Goal: Transaction & Acquisition: Purchase product/service

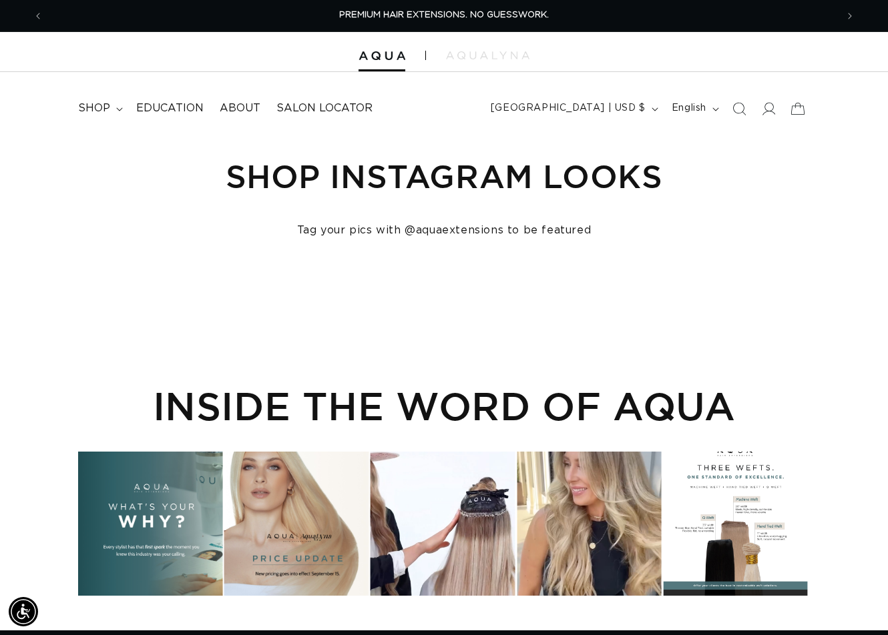
click at [740, 109] on icon "Search" at bounding box center [738, 108] width 13 height 13
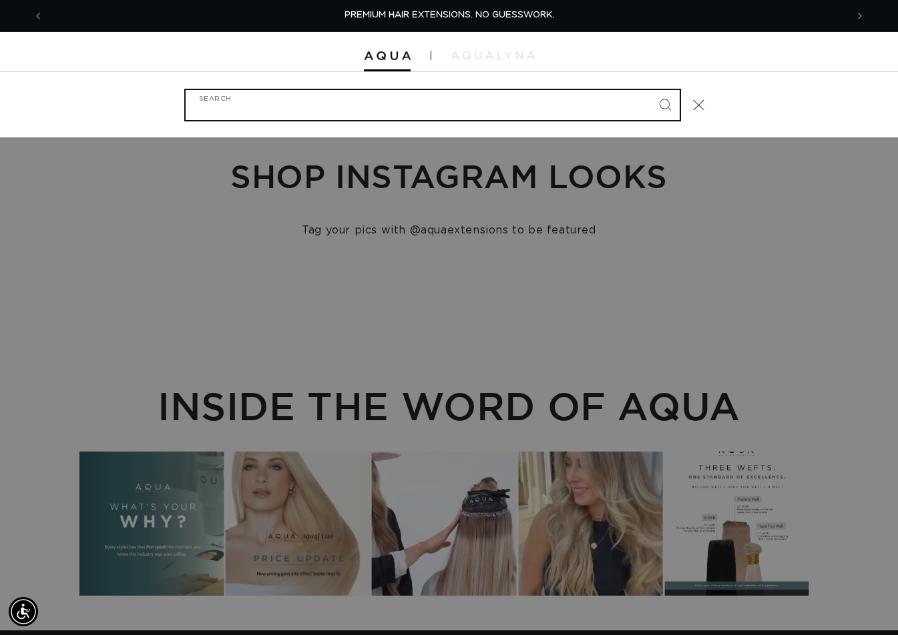
paste input "18" FUSION #PURPLE"
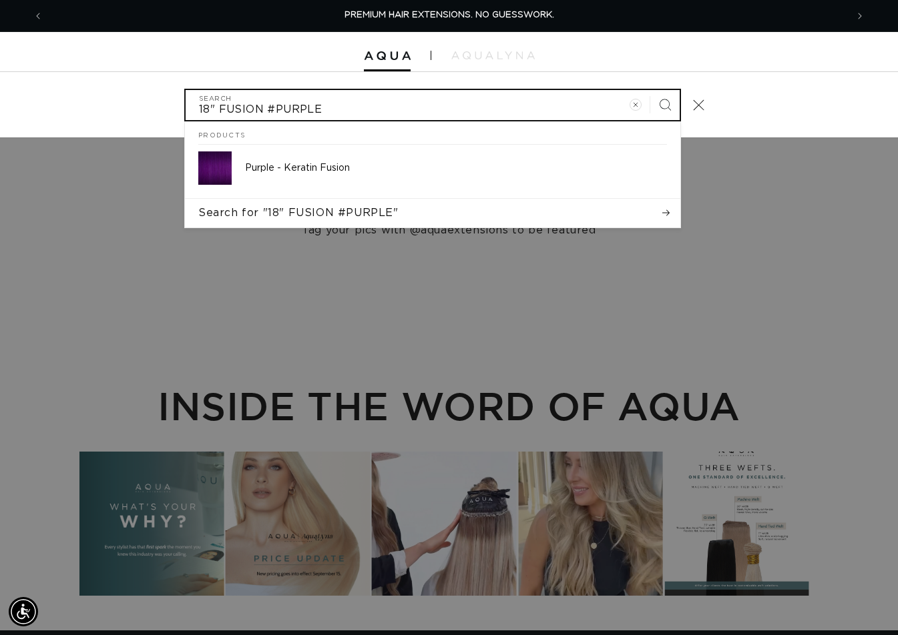
type input "18" FUSION #PURPLE"
click at [650, 90] on button "Search" at bounding box center [664, 104] width 29 height 29
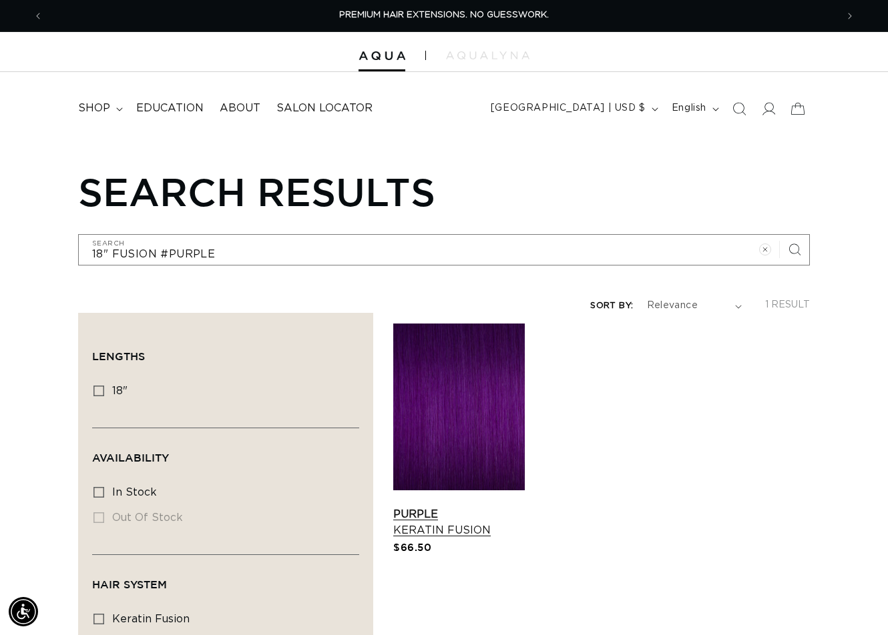
click at [471, 507] on link "Purple Keratin Fusion" at bounding box center [458, 523] width 131 height 32
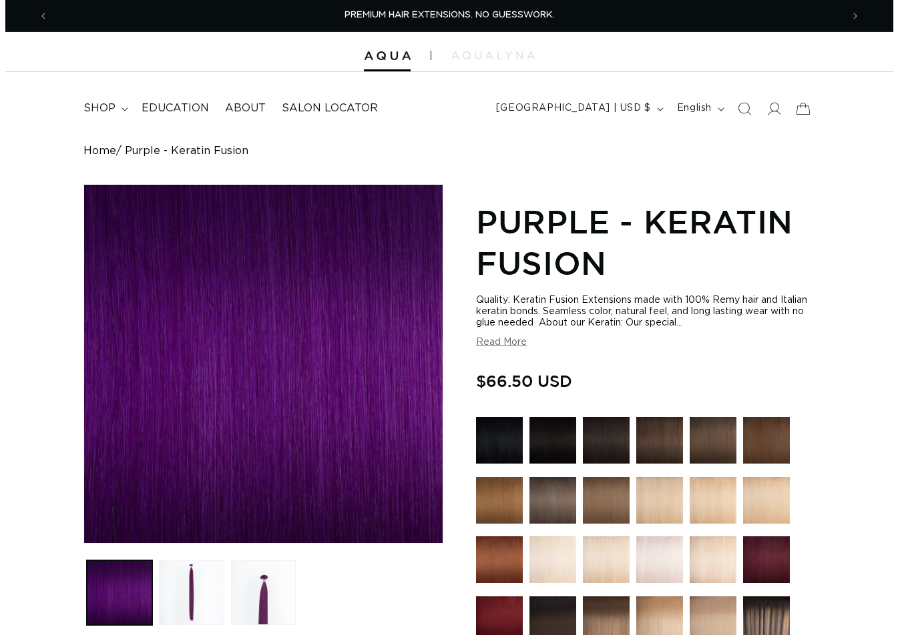
scroll to position [400, 0]
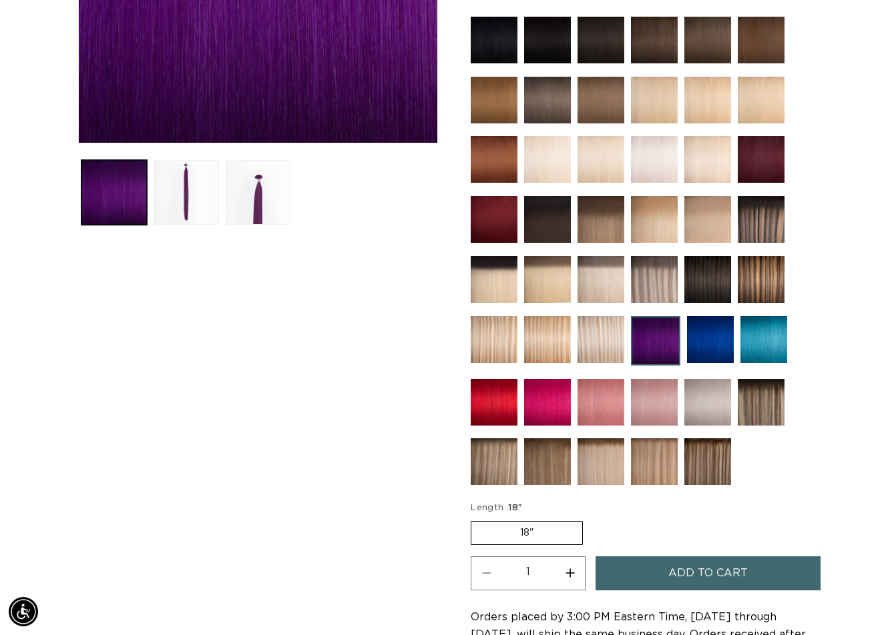
click at [575, 573] on button "Increase quantity for Purple - Keratin Fusion" at bounding box center [570, 574] width 30 height 34
type input "2"
click at [641, 573] on button "Add to cart" at bounding box center [707, 574] width 225 height 34
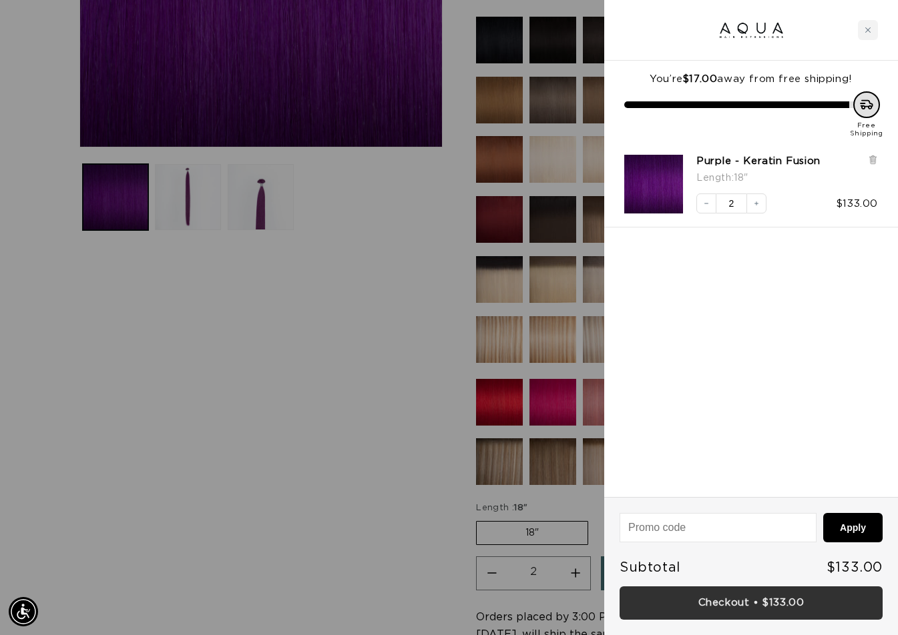
click at [752, 596] on link "Checkout • $133.00" at bounding box center [750, 604] width 263 height 34
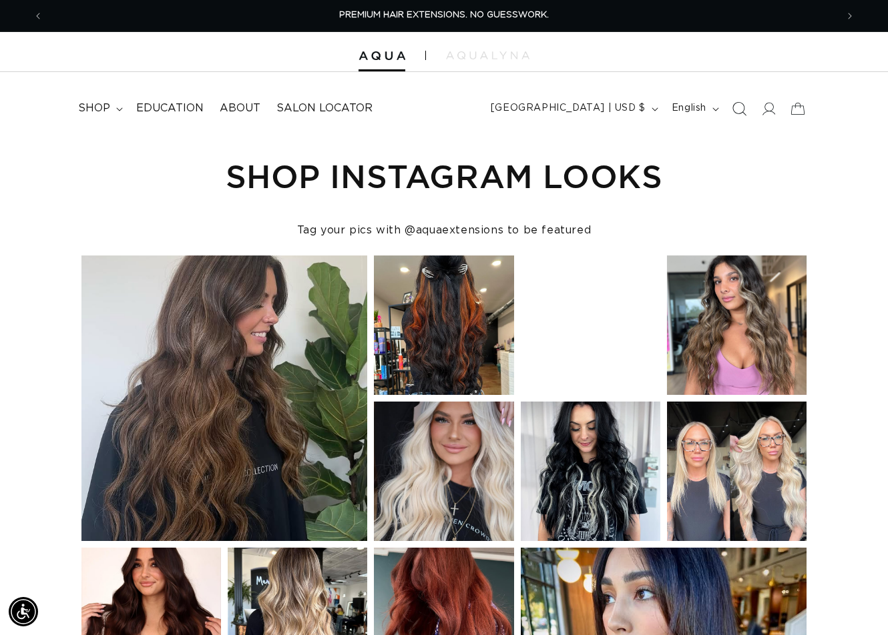
click at [739, 109] on icon "Search" at bounding box center [738, 108] width 14 height 14
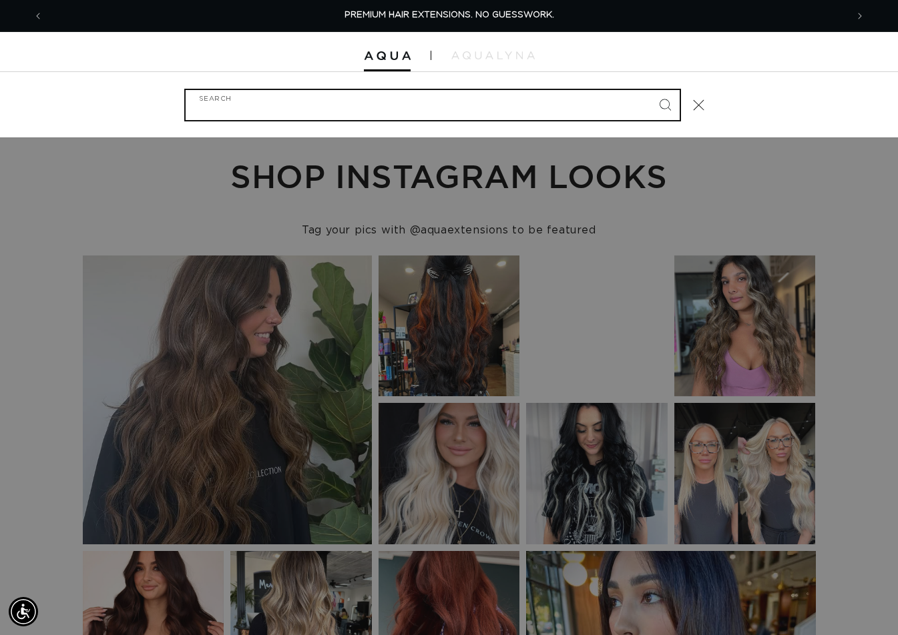
paste input "20" ULTRA NARROW CLIP-IN #VICTORIA ROOT TAP"
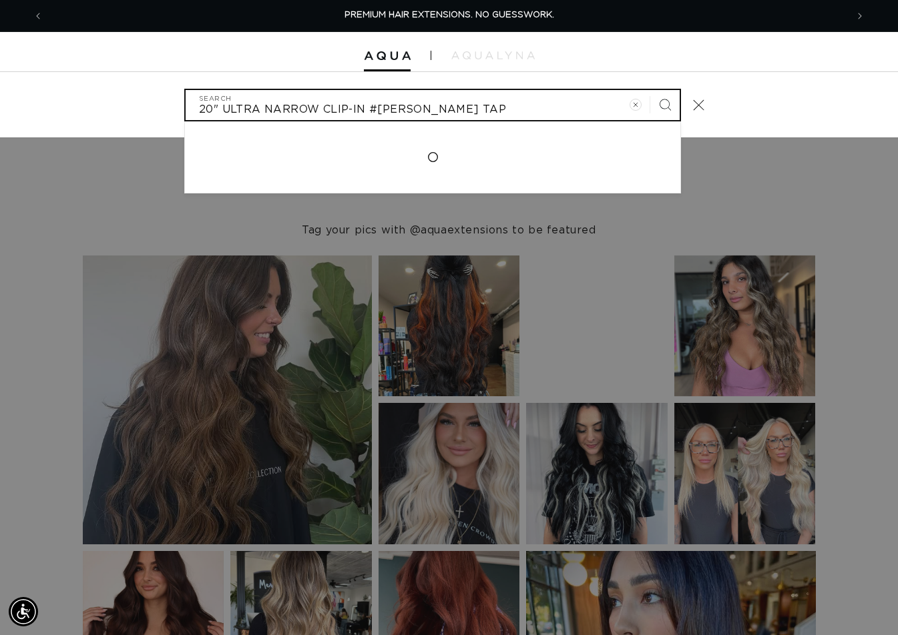
type input "20" ULTRA NARROW CLIP-IN #VICTORIA ROOT TAP"
click at [650, 90] on button "Search" at bounding box center [664, 104] width 29 height 29
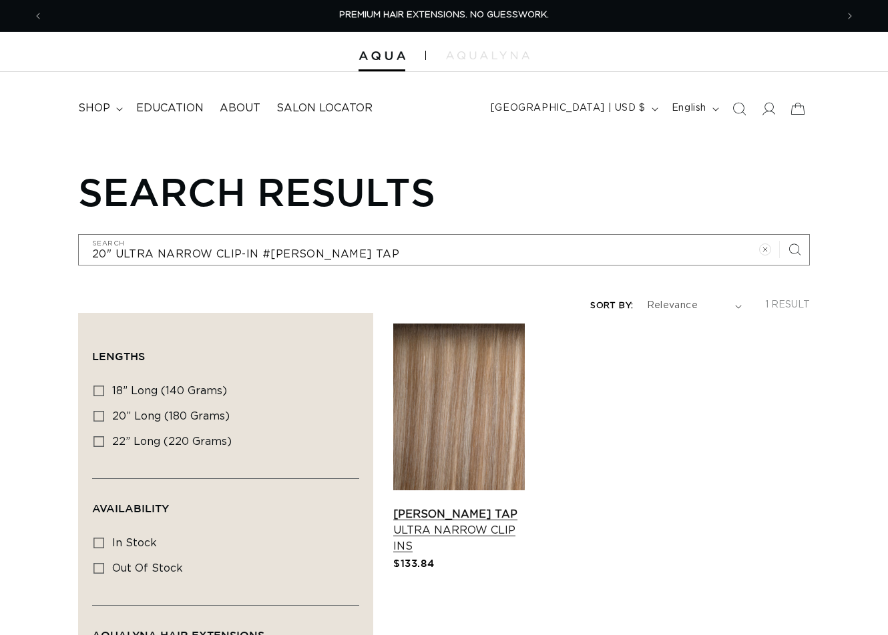
click at [485, 507] on link "Victoria Root Tap Ultra Narrow Clip Ins" at bounding box center [458, 531] width 131 height 48
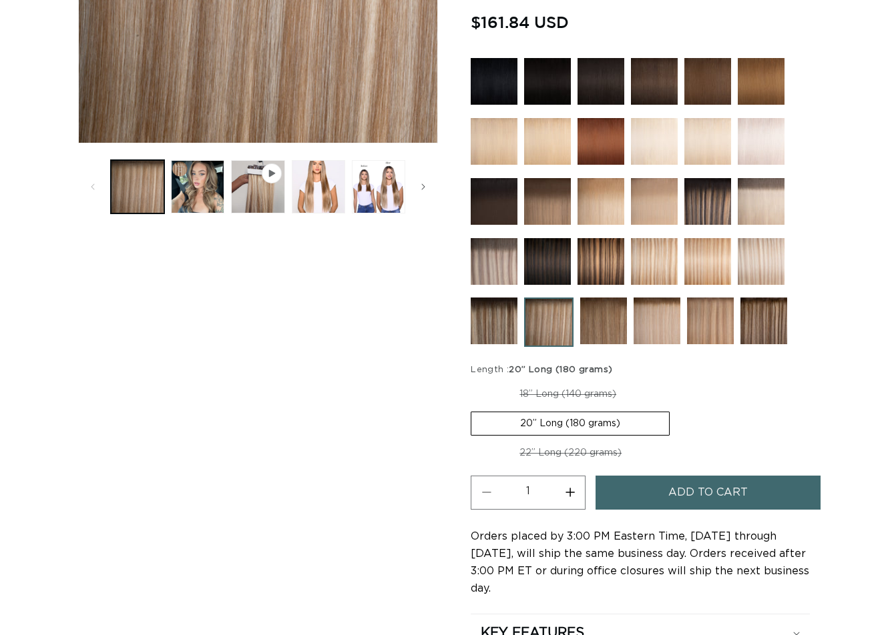
scroll to position [400, 0]
click at [728, 489] on span "Add to cart" at bounding box center [707, 493] width 79 height 34
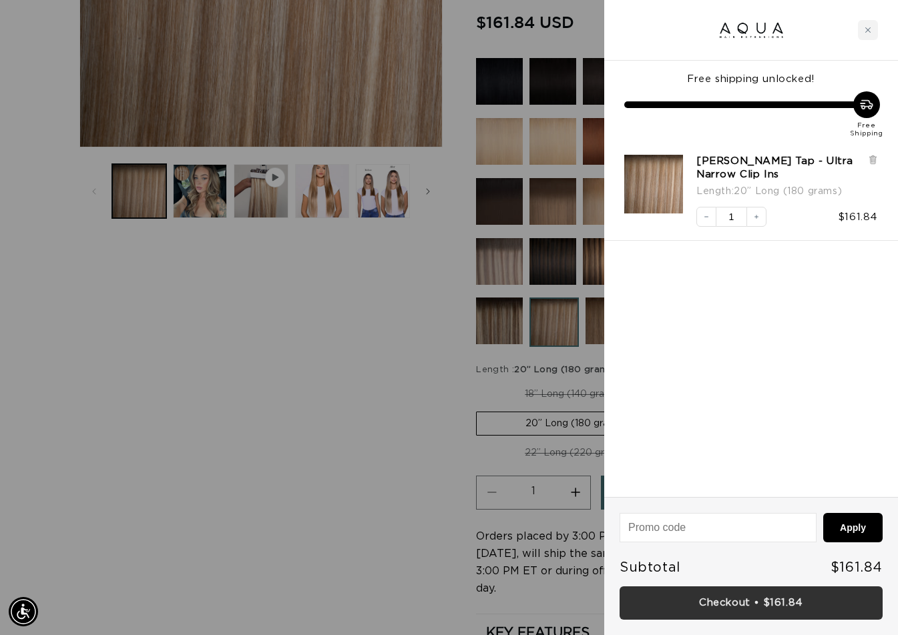
click at [760, 594] on link "Checkout • $161.84" at bounding box center [750, 604] width 263 height 34
